Goal: Transaction & Acquisition: Purchase product/service

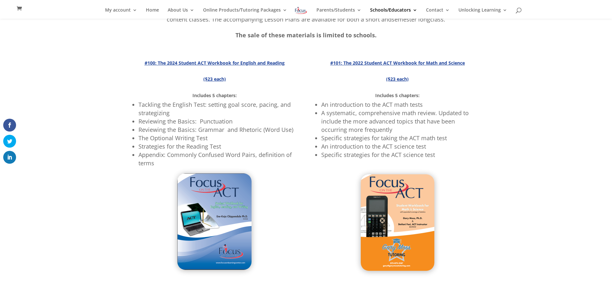
scroll to position [128, 0]
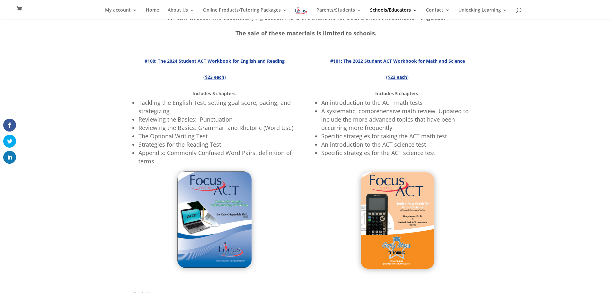
click at [211, 196] on img at bounding box center [214, 219] width 74 height 96
click at [213, 77] on strong "($23 each)" at bounding box center [214, 77] width 22 height 6
click at [202, 201] on img at bounding box center [214, 219] width 74 height 96
click at [216, 77] on strong "($23 each)" at bounding box center [214, 77] width 22 height 6
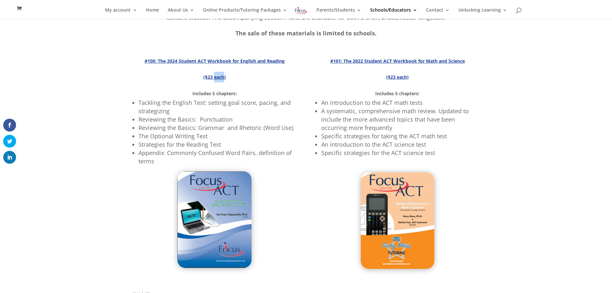
click at [216, 77] on strong "($23 each)" at bounding box center [214, 77] width 22 height 6
click at [180, 61] on strong "#100: The 2024 Student ACT Workbook for English and Reading" at bounding box center [215, 61] width 140 height 6
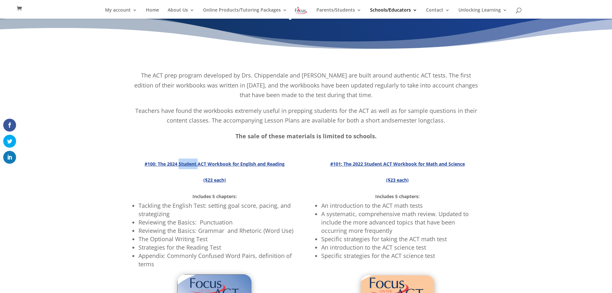
scroll to position [0, 0]
